Goal: Information Seeking & Learning: Find specific fact

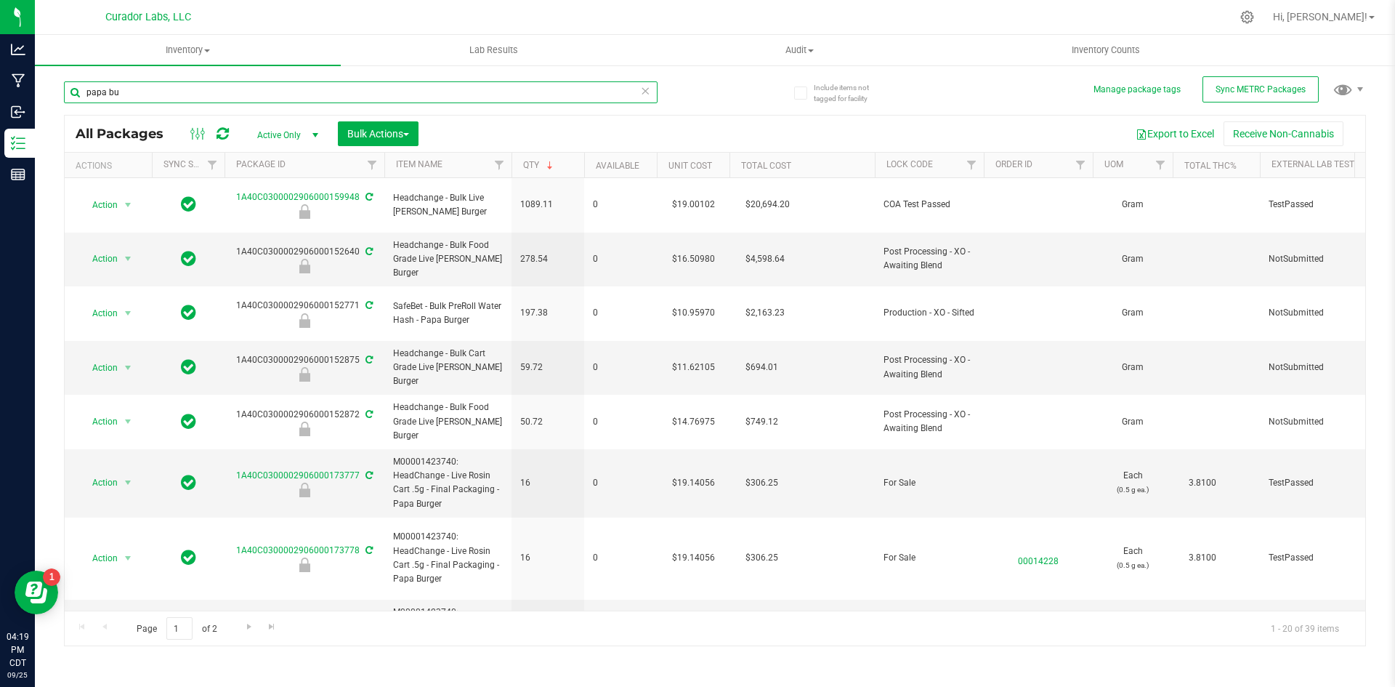
click at [230, 84] on input "papa bu" at bounding box center [361, 92] width 594 height 22
click at [230, 85] on input "papa bu" at bounding box center [361, 92] width 594 height 22
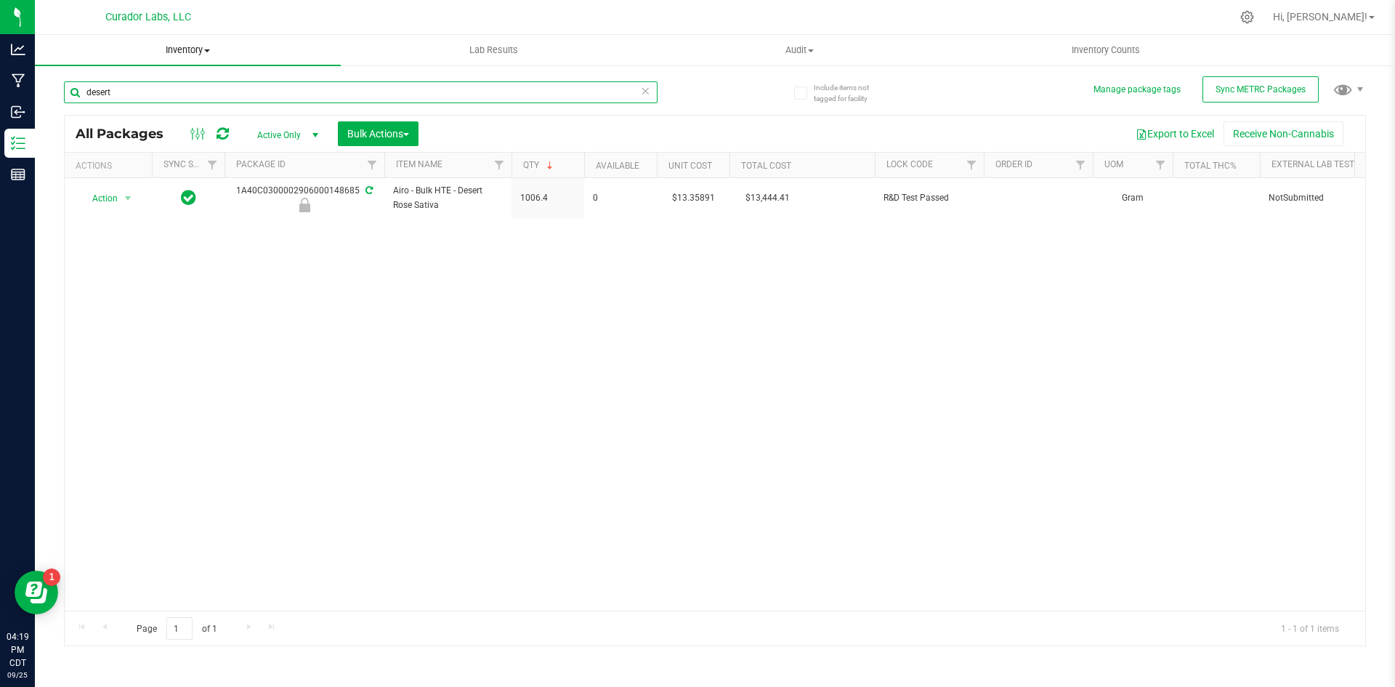
type input "desert"
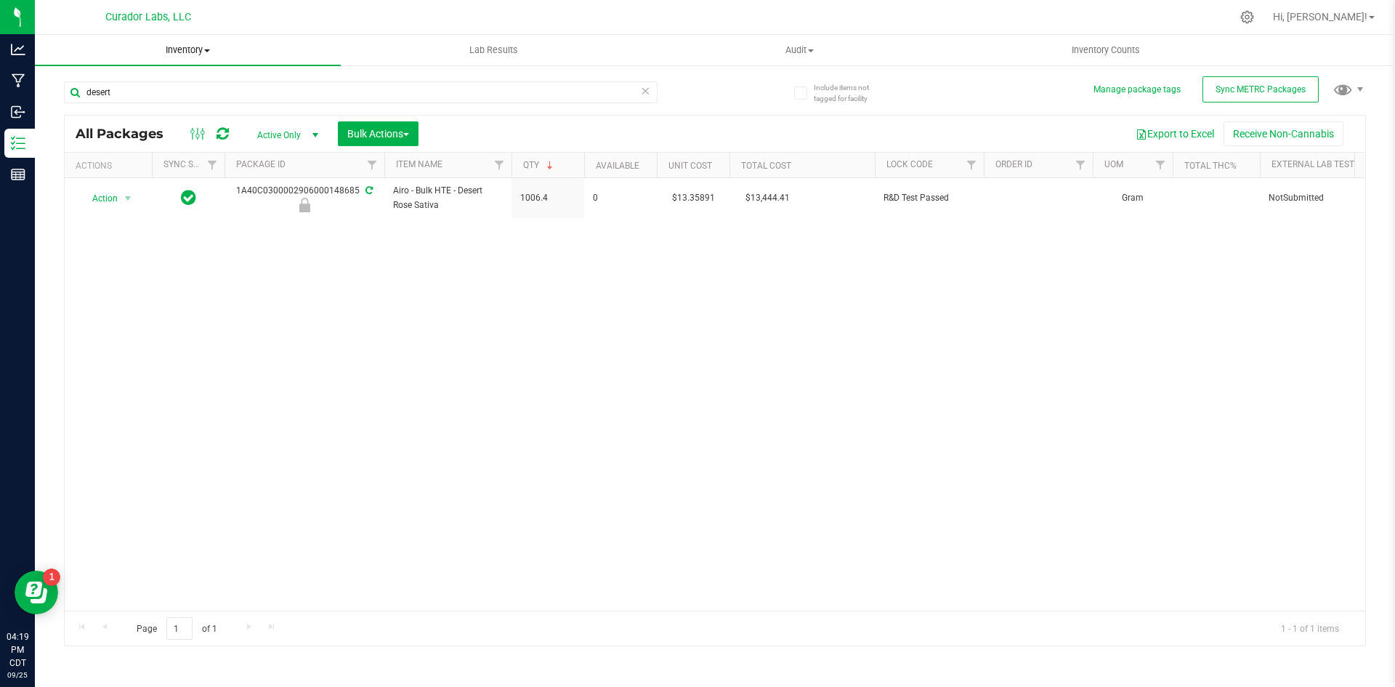
click at [201, 53] on span "Inventory" at bounding box center [188, 50] width 306 height 13
click at [77, 109] on span "All inventory" at bounding box center [84, 105] width 98 height 12
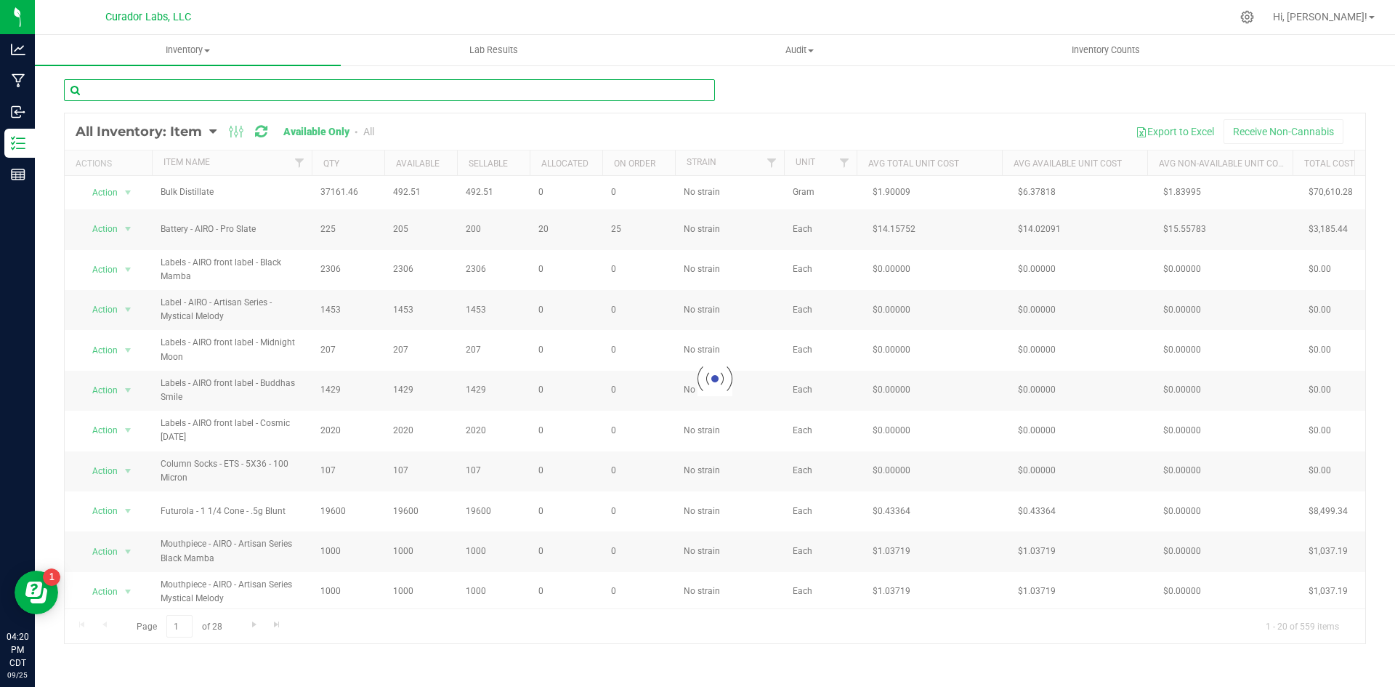
click at [212, 86] on input "text" at bounding box center [389, 90] width 651 height 22
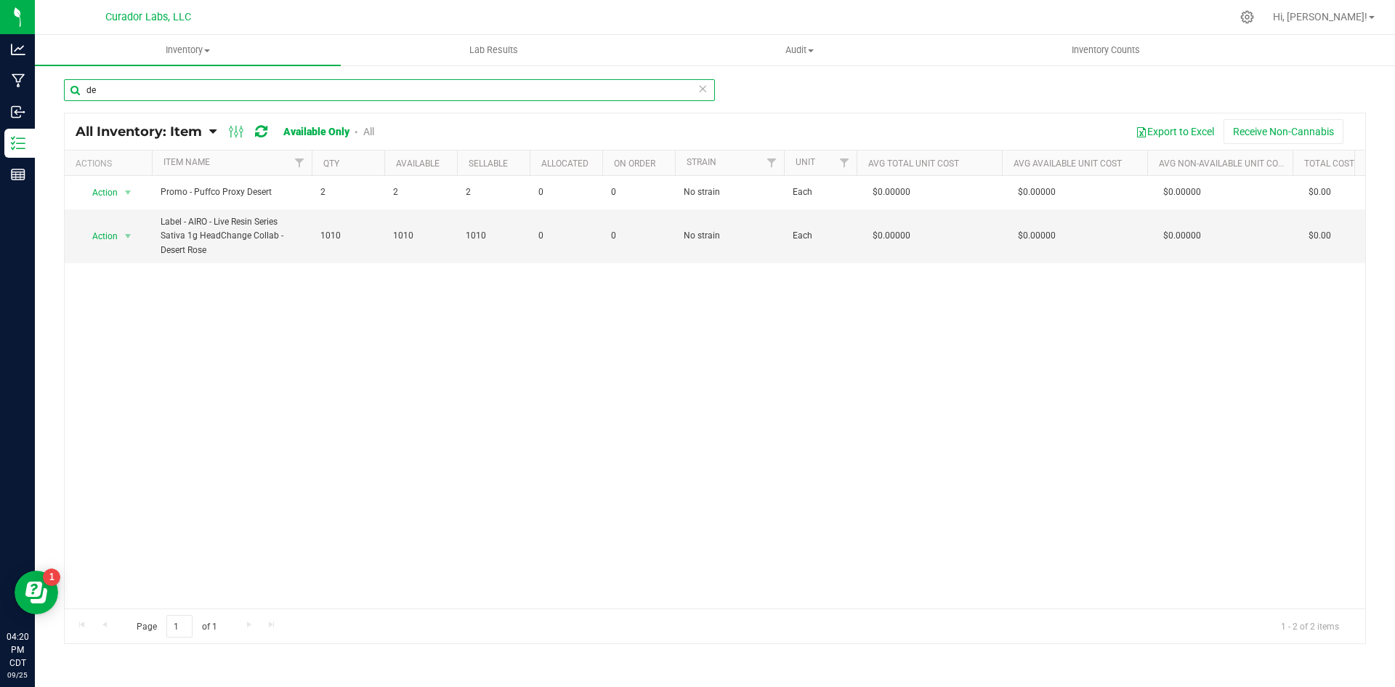
type input "d"
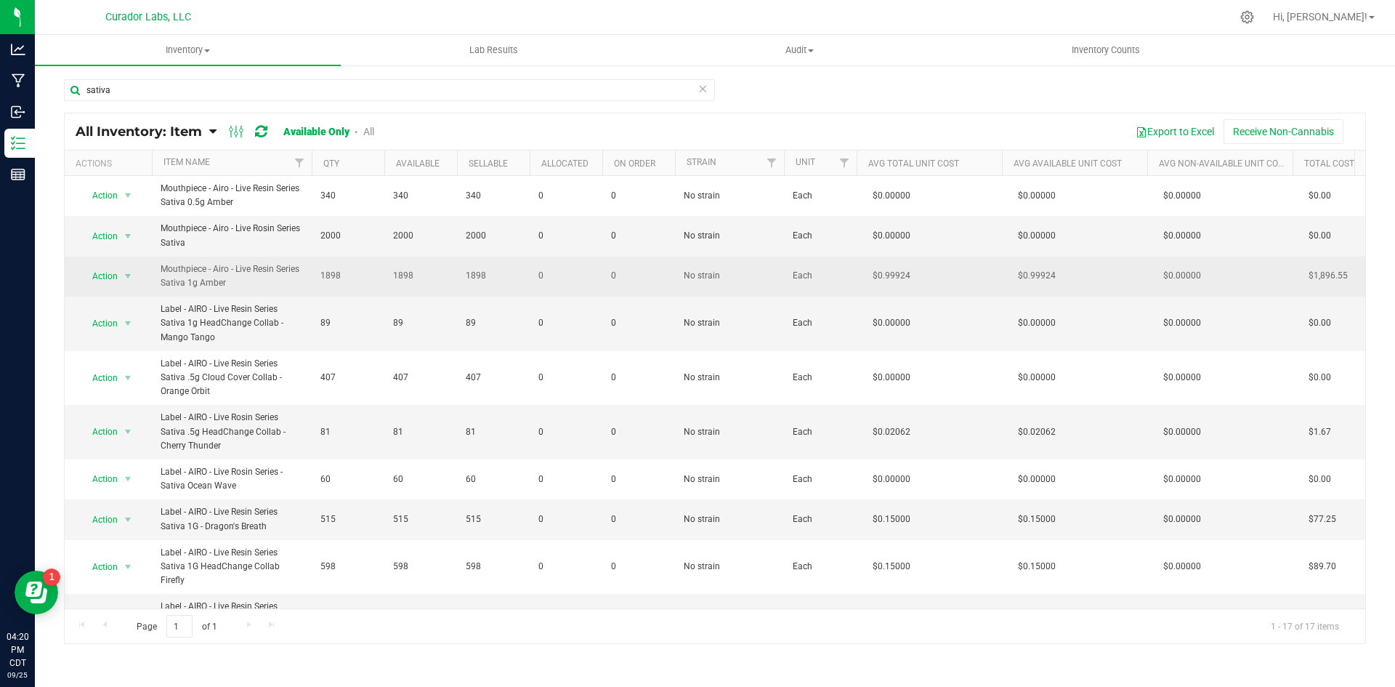
drag, startPoint x: 230, startPoint y: 284, endPoint x: 155, endPoint y: 269, distance: 77.1
click at [155, 269] on td "Mouthpiece - Airo - Live Resin Series Sativa 1g Amber" at bounding box center [232, 276] width 160 height 40
copy span "Mouthpiece - Airo - Live Resin Series Sativa 1g Amber"
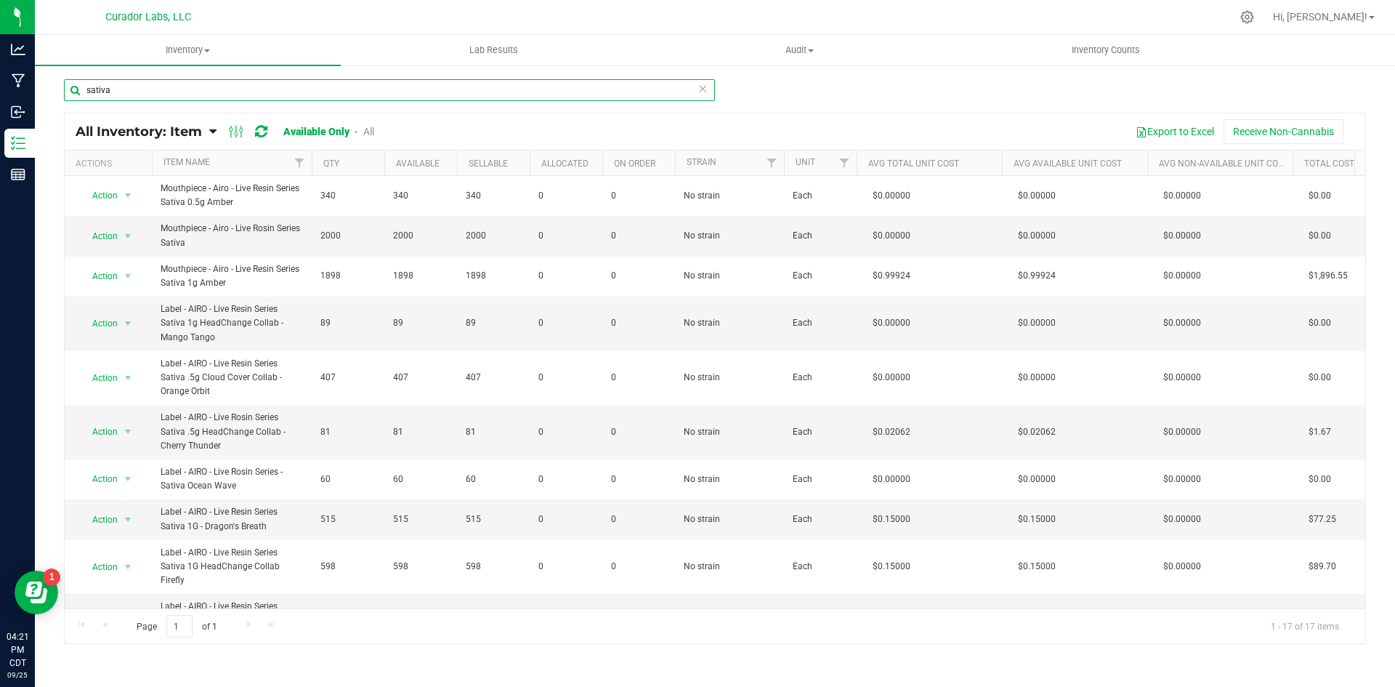
click at [229, 89] on input "sativa" at bounding box center [389, 90] width 651 height 22
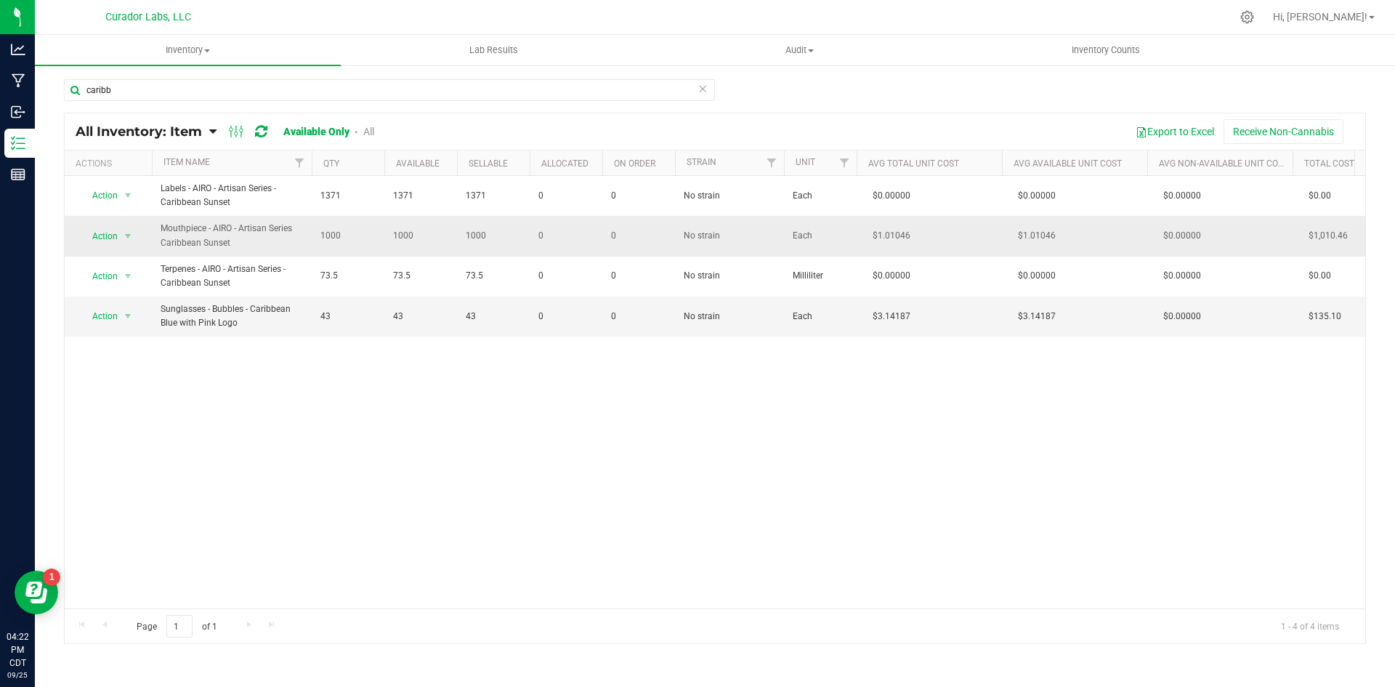
drag, startPoint x: 233, startPoint y: 240, endPoint x: 139, endPoint y: 235, distance: 94.6
copy tr "Action Adjust qty Edit lots/costs Global inventory Locate inventory Print produ…"
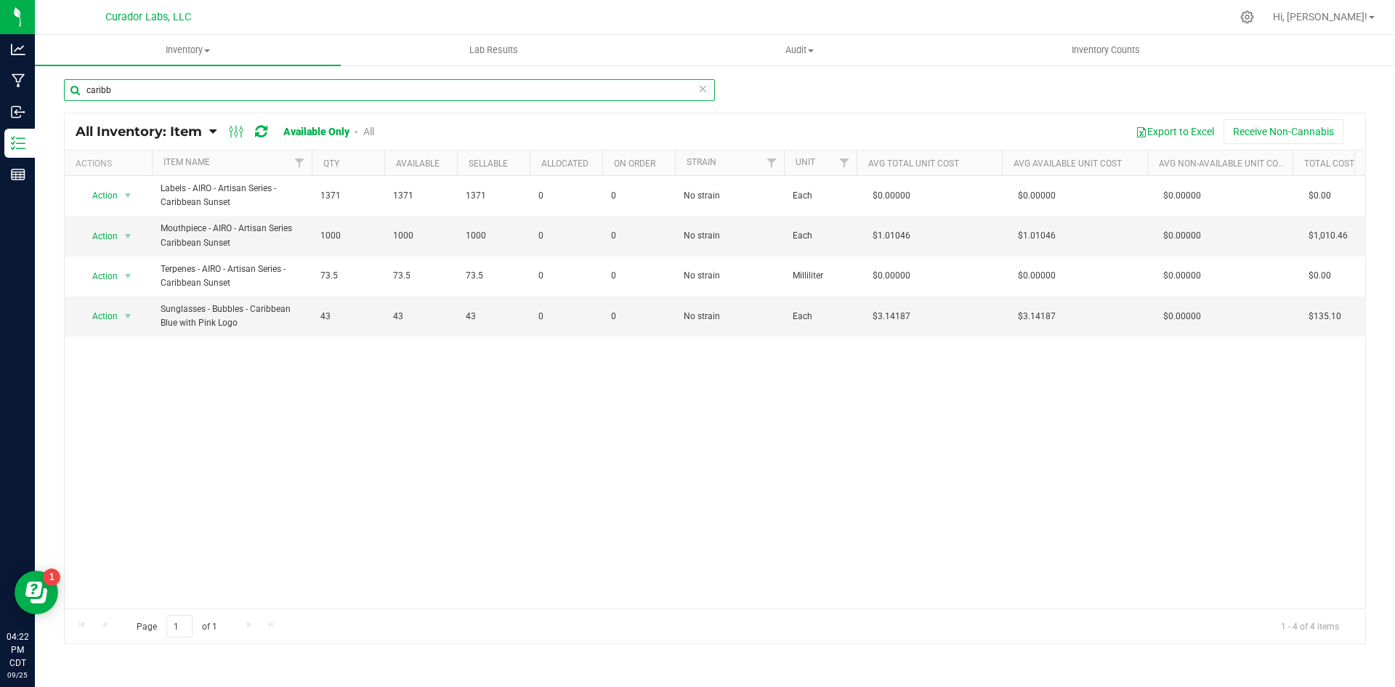
click at [136, 92] on input "caribb" at bounding box center [389, 90] width 651 height 22
click at [141, 89] on input "caribb" at bounding box center [389, 90] width 651 height 22
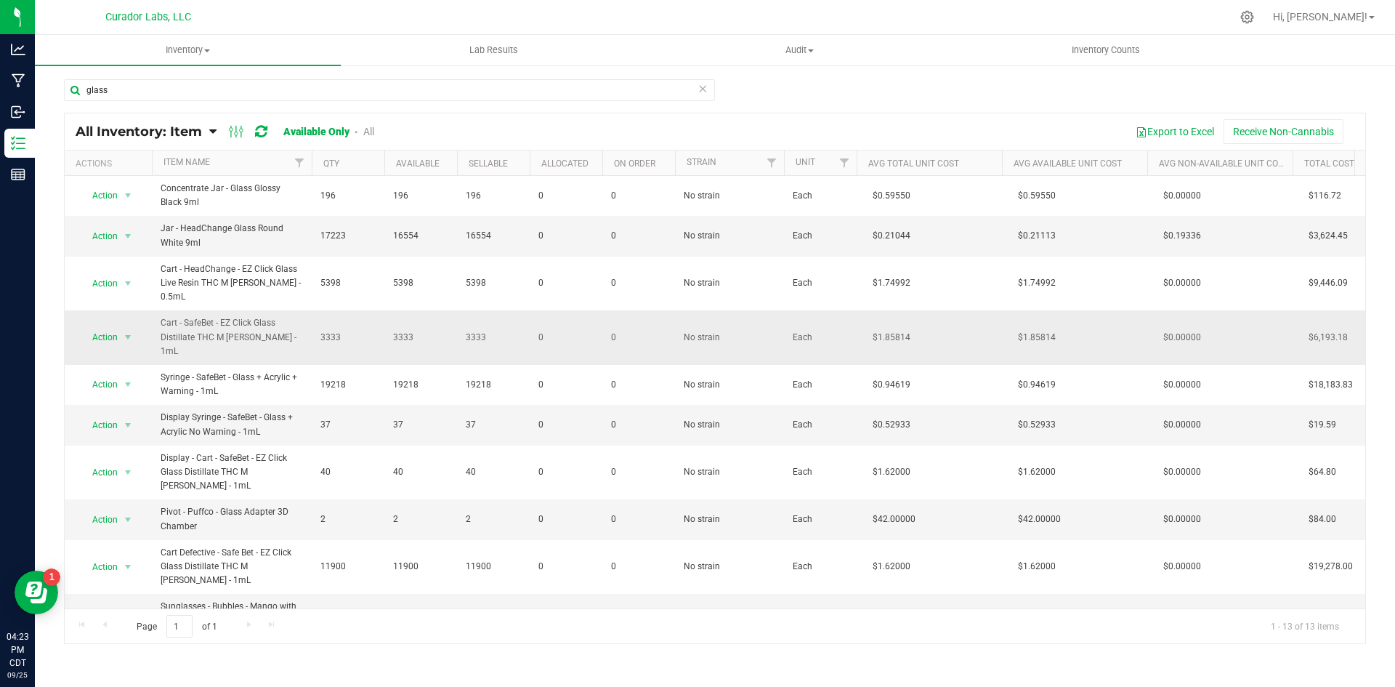
drag, startPoint x: 304, startPoint y: 344, endPoint x: 151, endPoint y: 334, distance: 153.6
copy tr "Action Adjust qty Edit lots/costs Global inventory Locate inventory Print produ…"
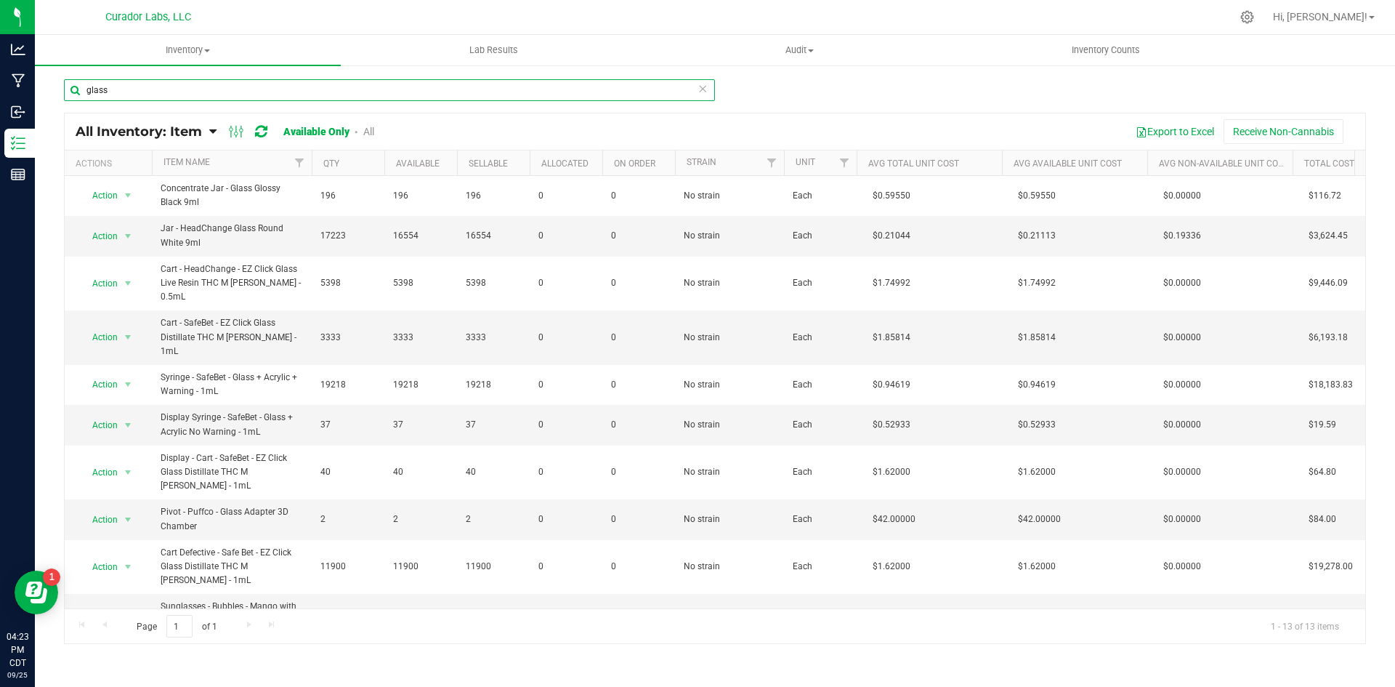
click at [143, 89] on input "glass" at bounding box center [389, 90] width 651 height 22
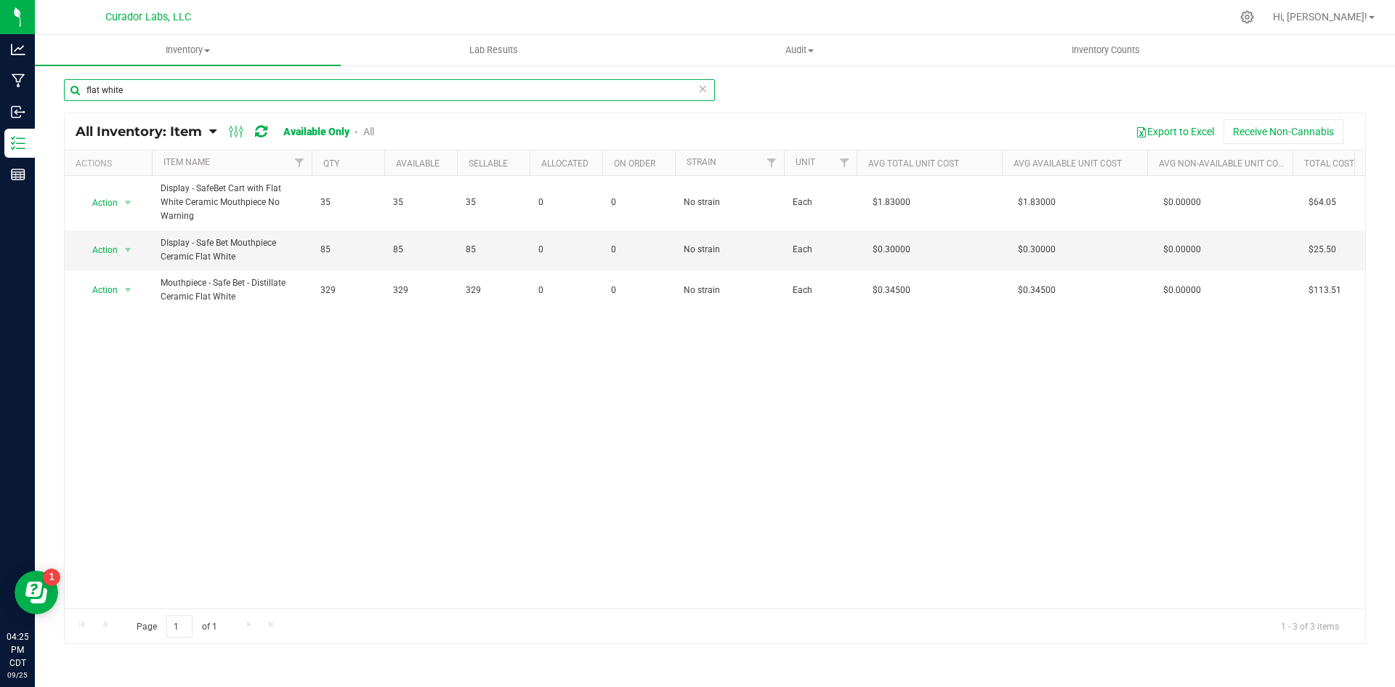
type input "flat white"
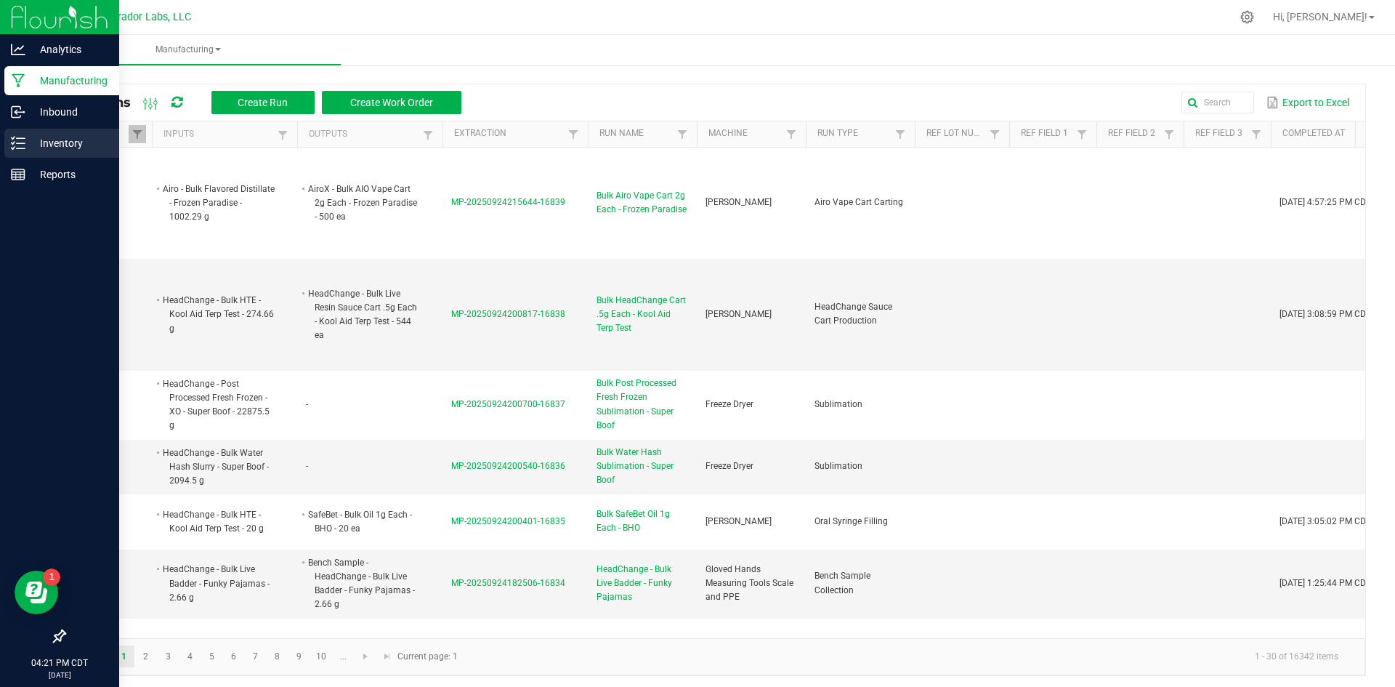
click at [41, 139] on p "Inventory" at bounding box center [68, 142] width 87 height 17
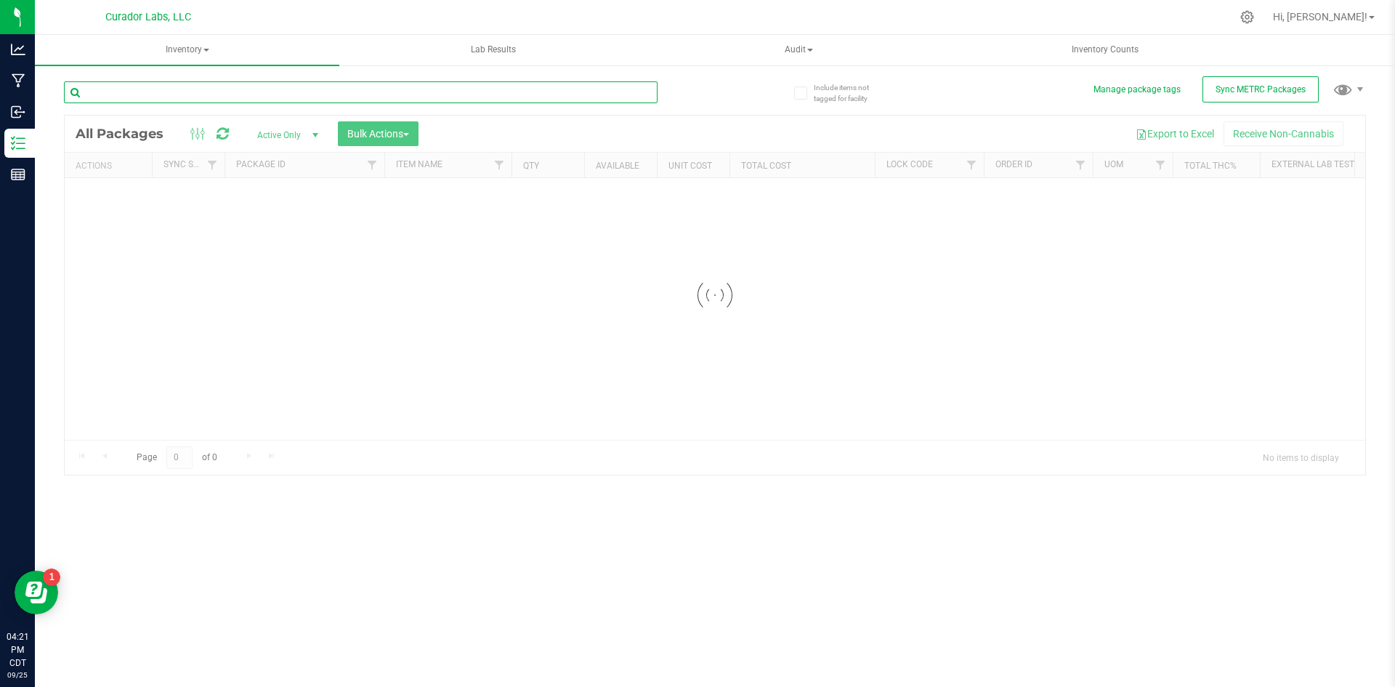
click at [328, 91] on input "text" at bounding box center [361, 92] width 594 height 22
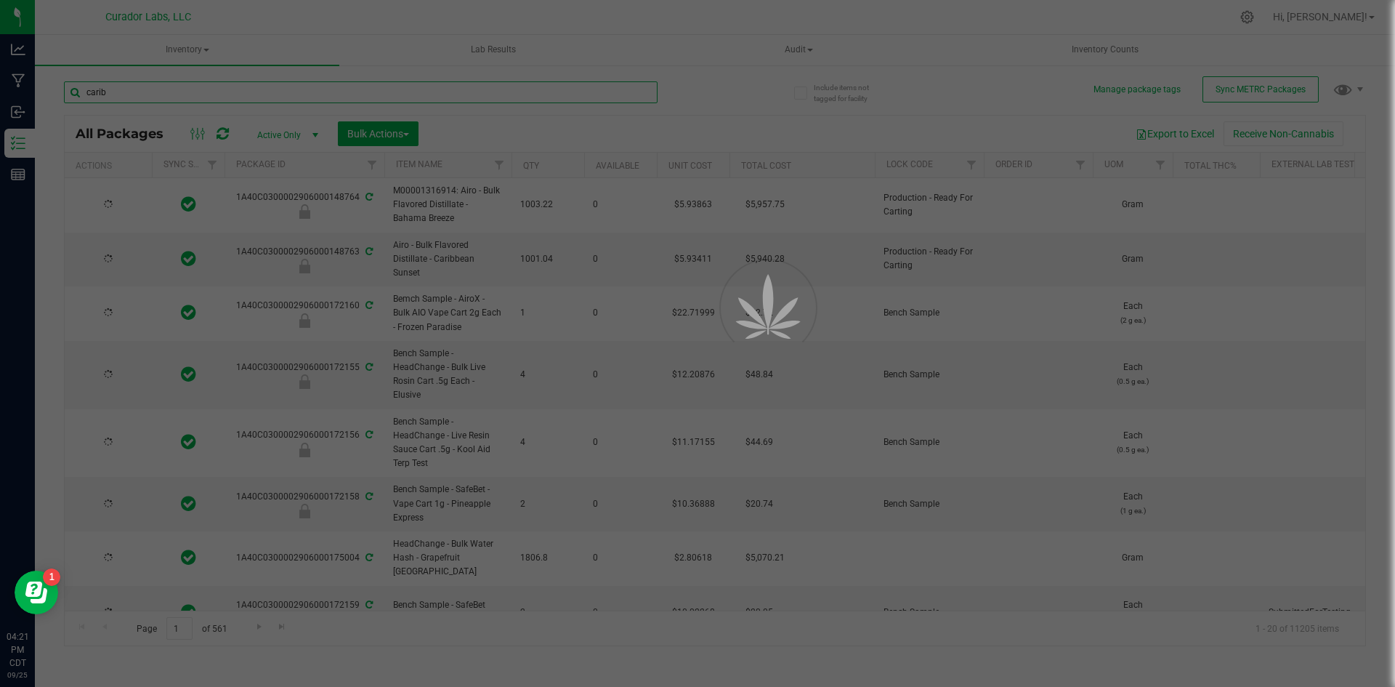
type input "caribb"
type input "2026-09-25"
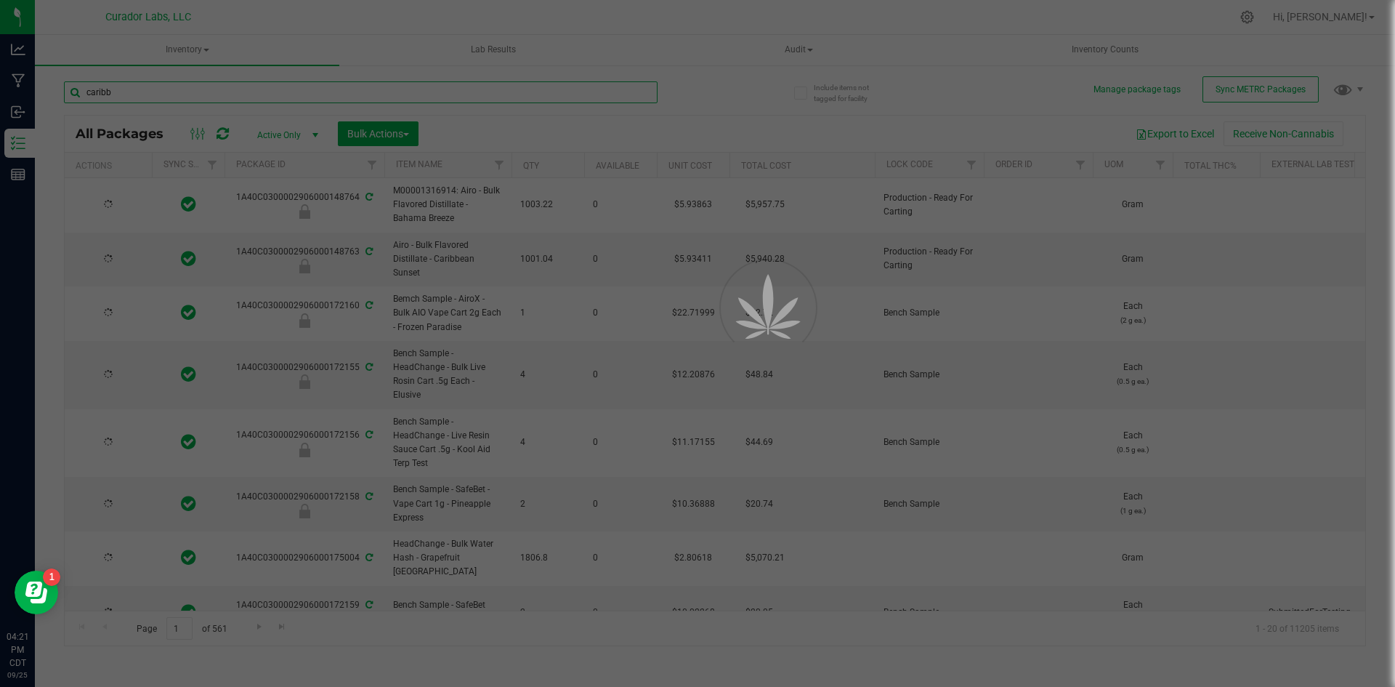
type input "2026-09-25"
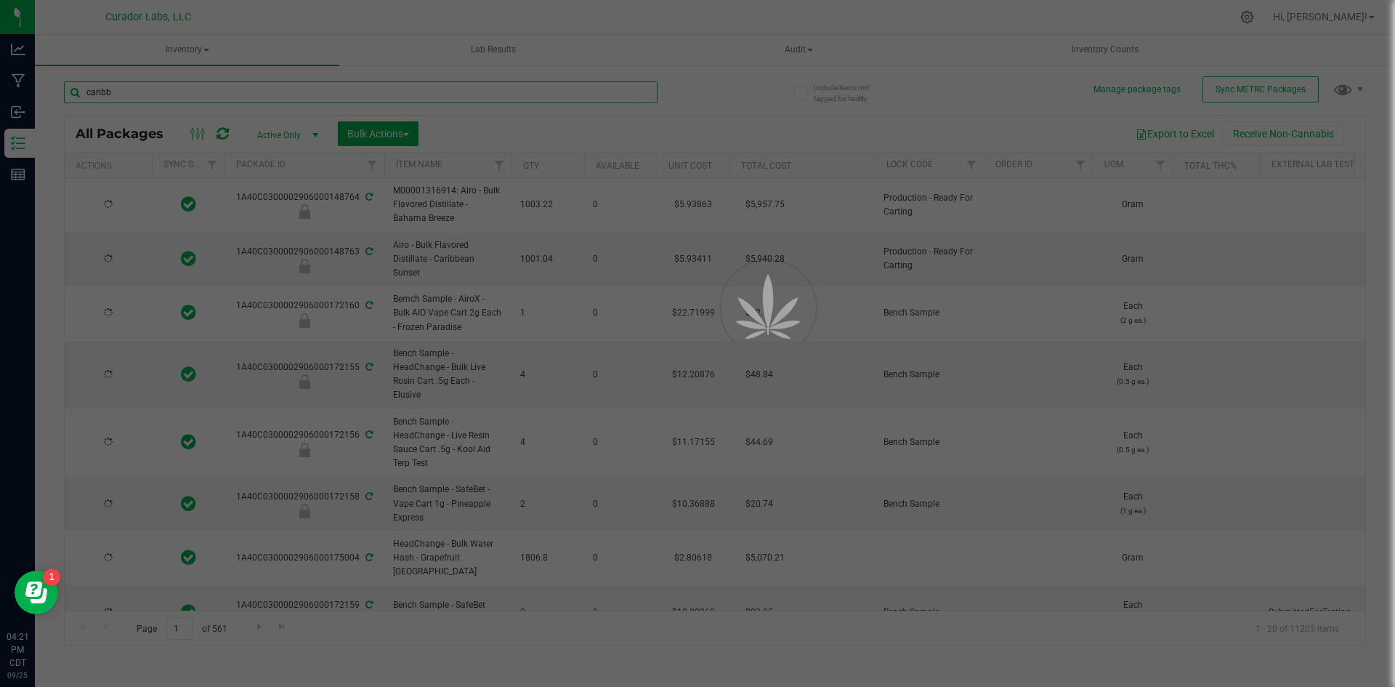
type input "2026-09-25"
type input "2026-09-17"
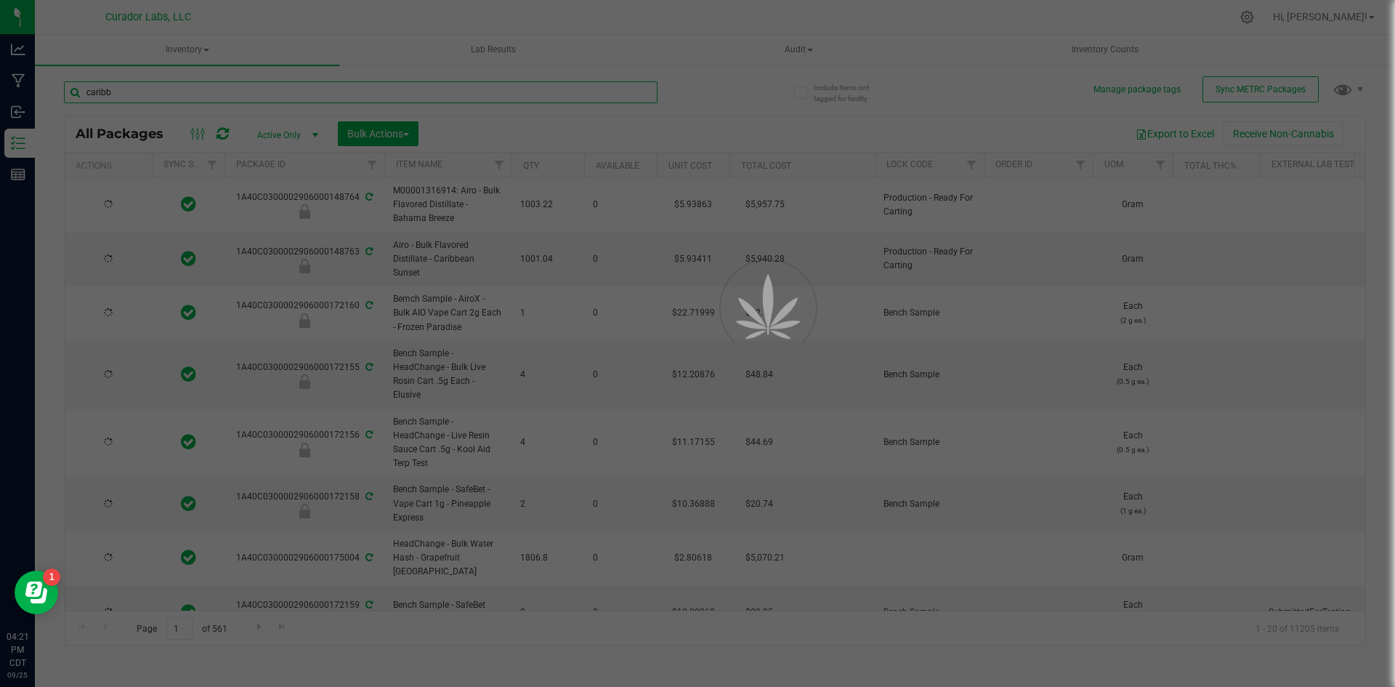
type input "2026-09-17"
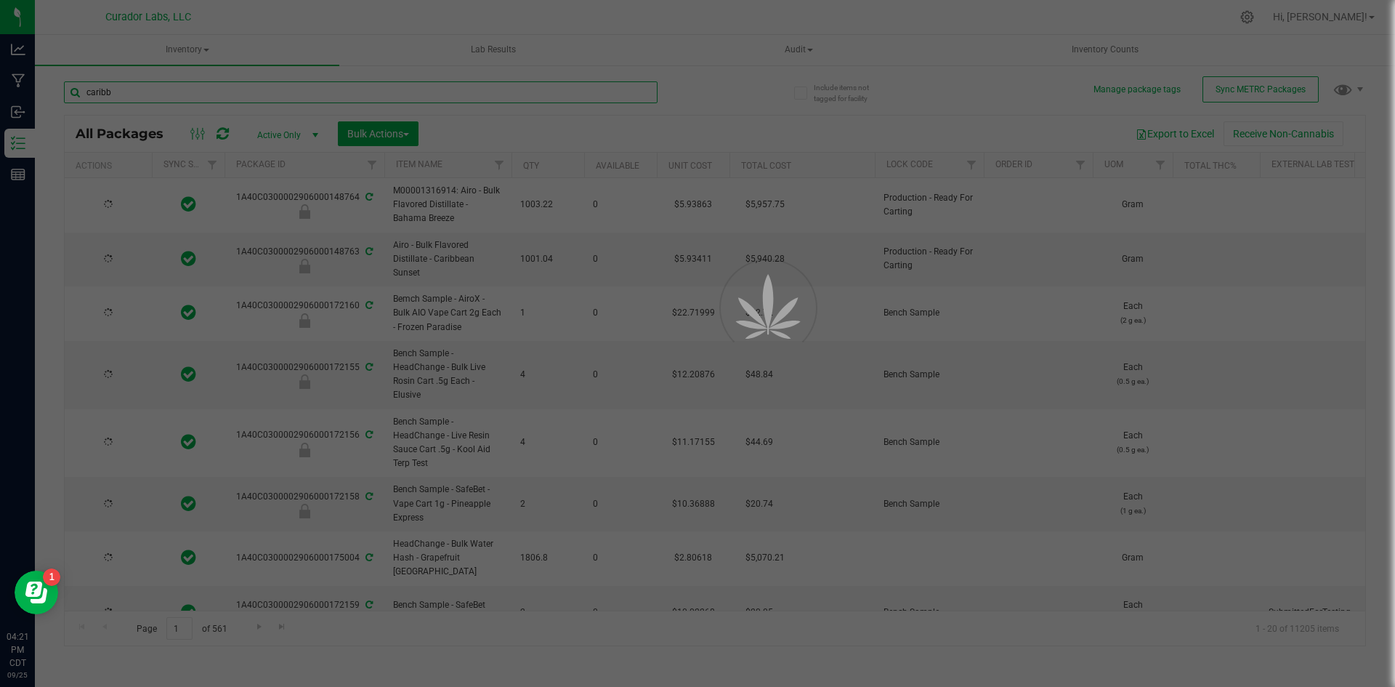
type input "2026-09-17"
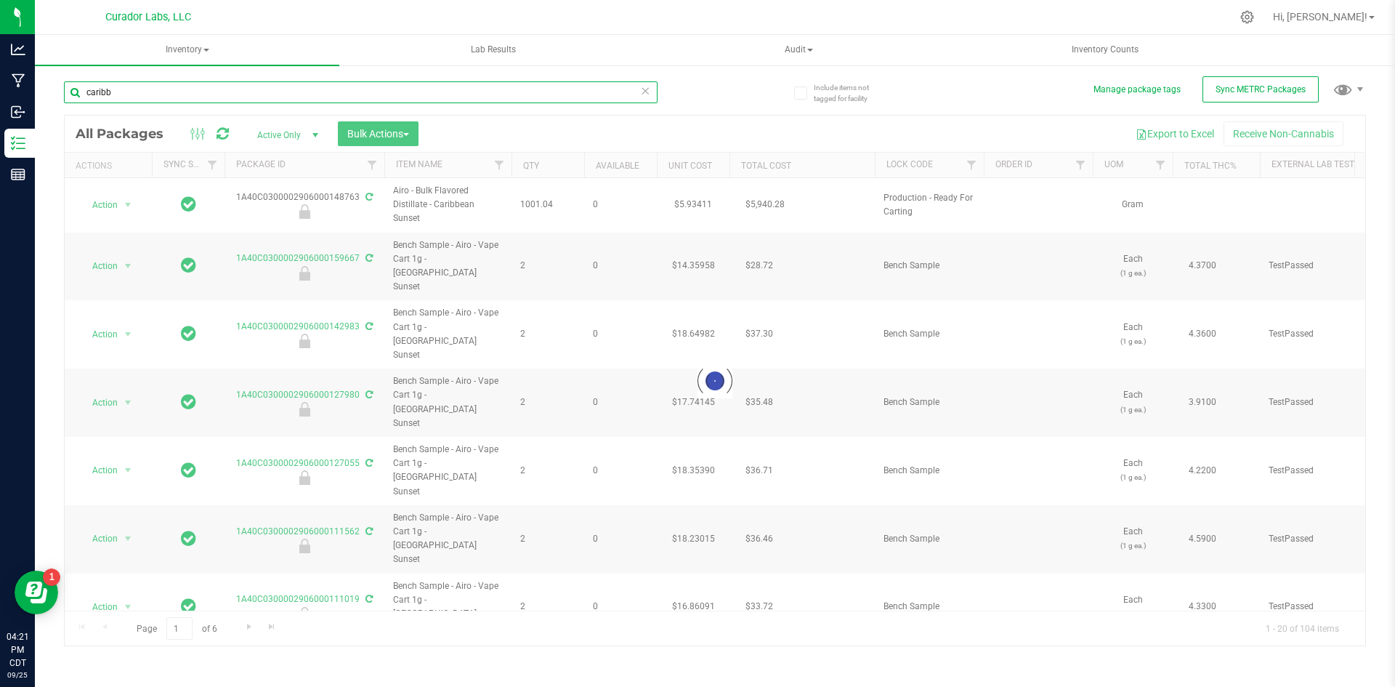
type input "caribb"
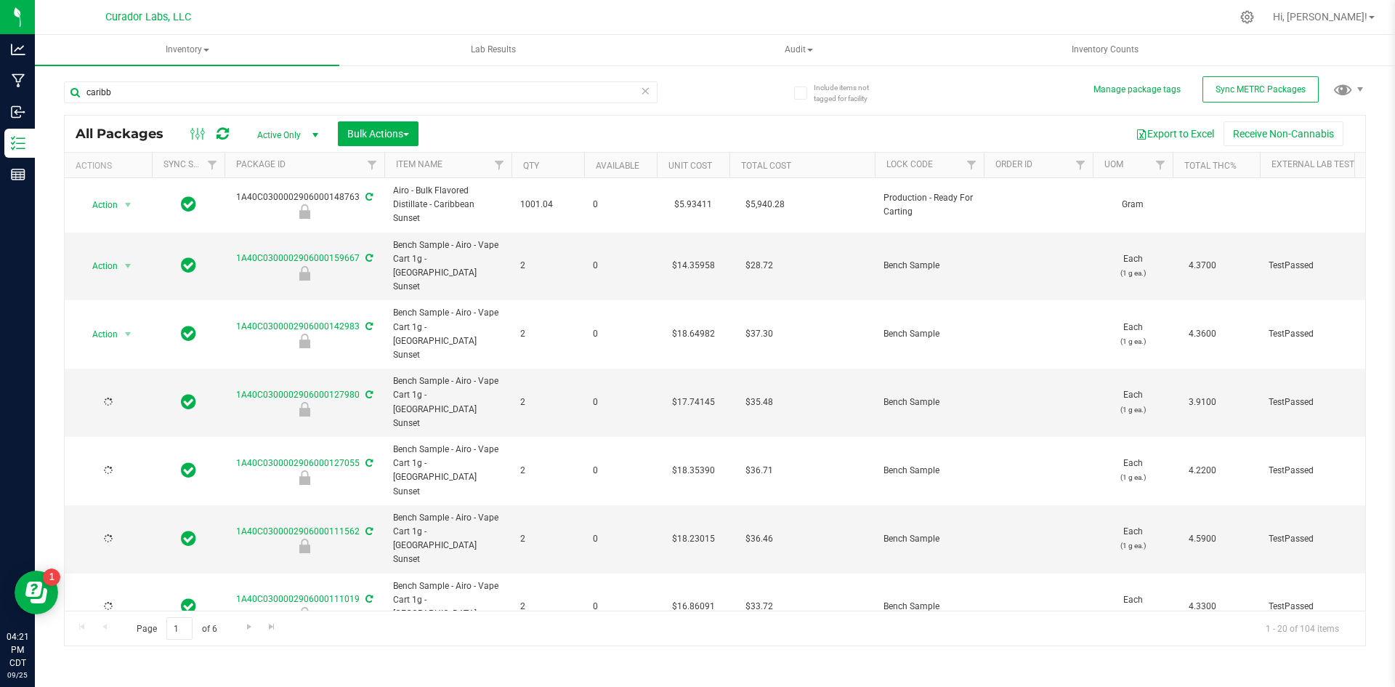
type input "2026-09-25"
type input "2026-08-04"
type input "2026-06-04"
type input "2026-03-18"
type input "2025-10-24"
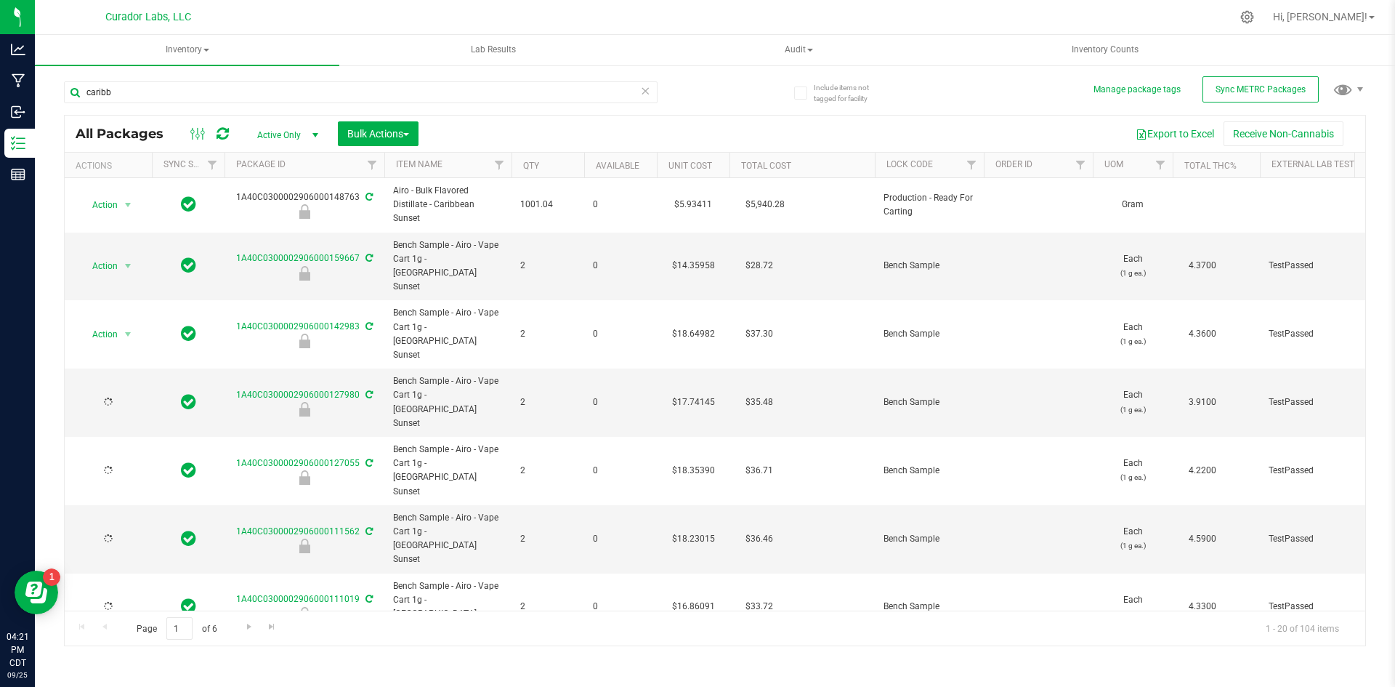
type input "2025-09-10"
type input "2025-06-24"
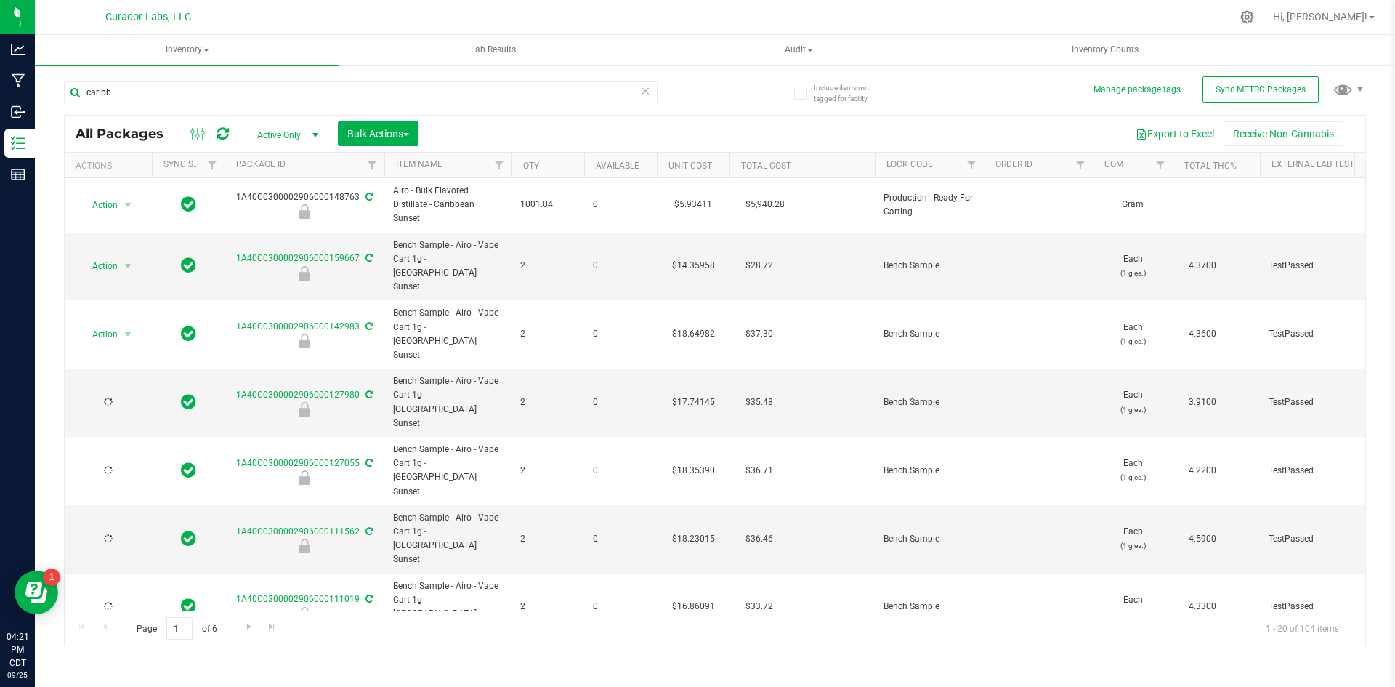
type input "2025-06-24"
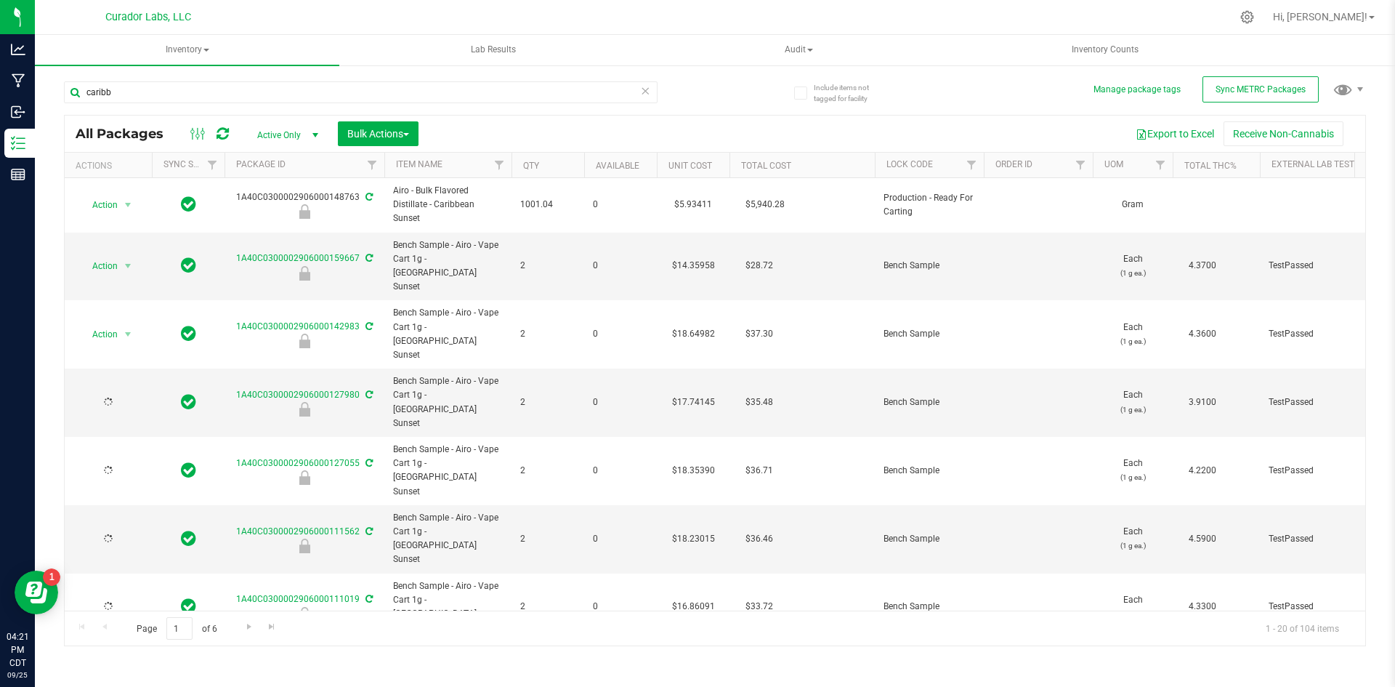
type input "2025-06-24"
